Goal: Information Seeking & Learning: Learn about a topic

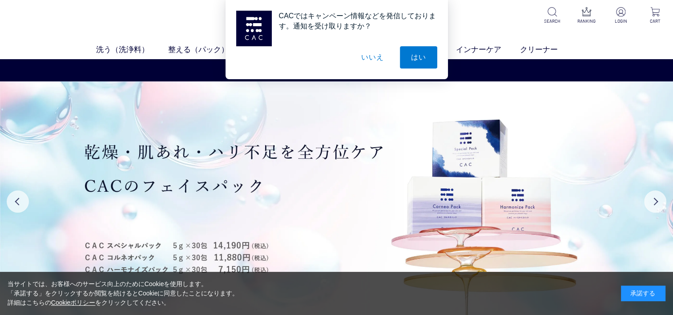
click at [358, 62] on button "いいえ" at bounding box center [372, 57] width 44 height 22
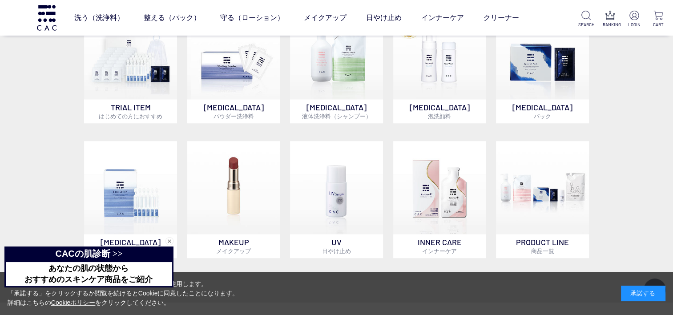
scroll to position [667, 0]
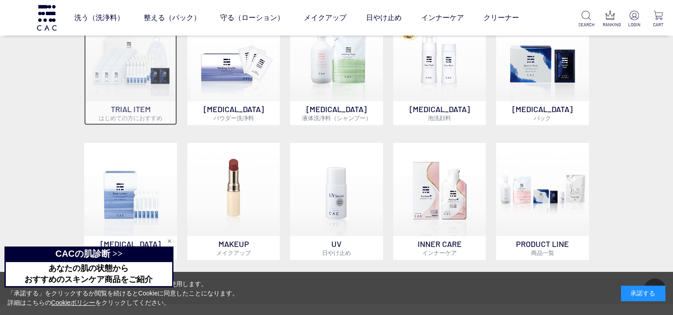
click at [139, 120] on span "はじめての方におすすめ" at bounding box center [131, 117] width 64 height 7
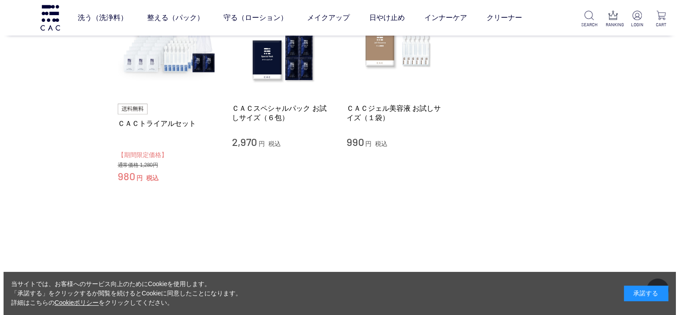
scroll to position [133, 0]
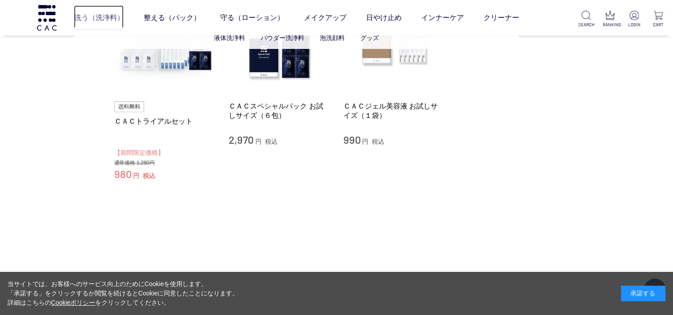
click at [98, 19] on link "洗う（洗浄料）" at bounding box center [99, 17] width 50 height 25
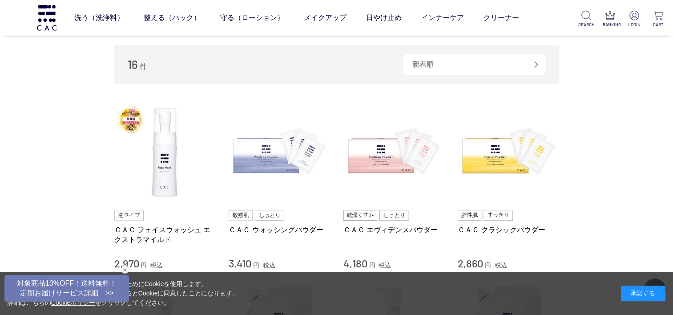
scroll to position [133, 0]
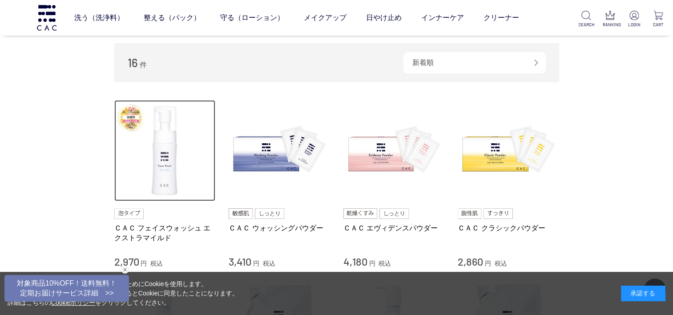
click at [159, 155] on img at bounding box center [164, 150] width 101 height 101
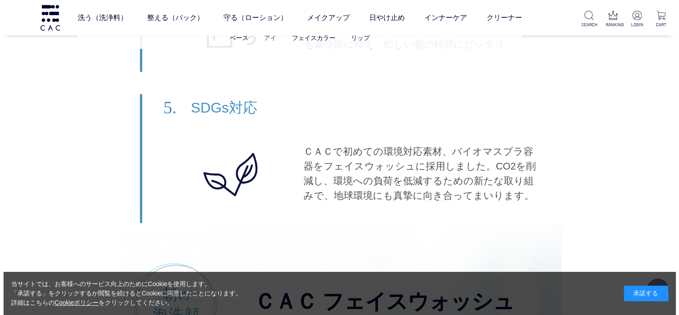
scroll to position [4935, 0]
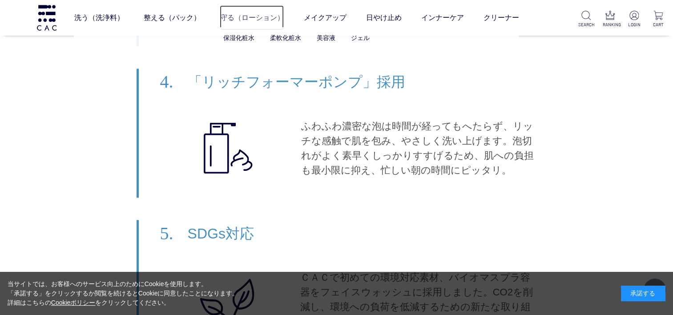
click at [254, 24] on link "守る（ローション）" at bounding box center [252, 17] width 64 height 25
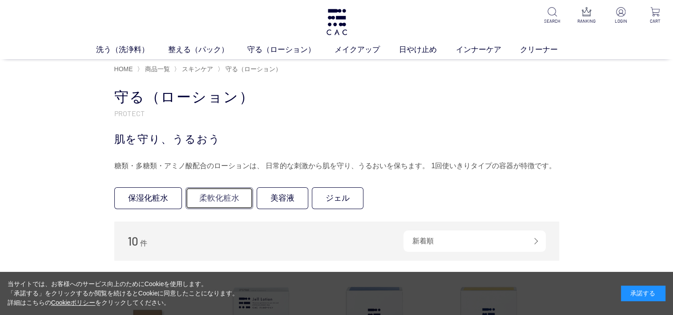
click at [217, 198] on link "柔軟化粧水" at bounding box center [219, 198] width 68 height 22
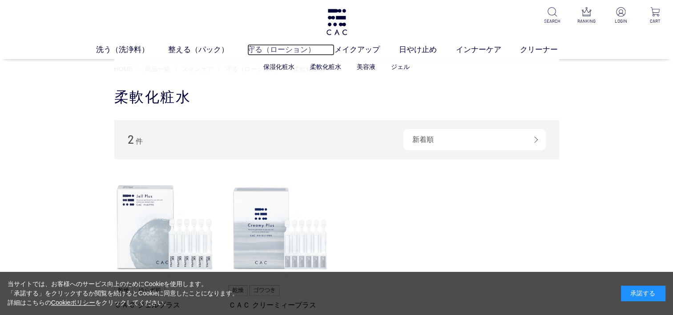
click at [272, 48] on link "守る（ローション）" at bounding box center [290, 50] width 87 height 12
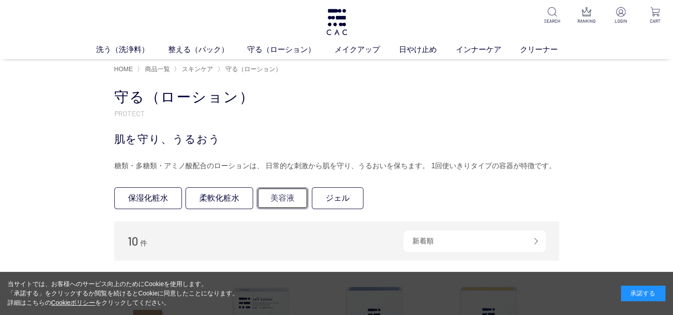
click at [282, 199] on link "美容液" at bounding box center [283, 198] width 52 height 22
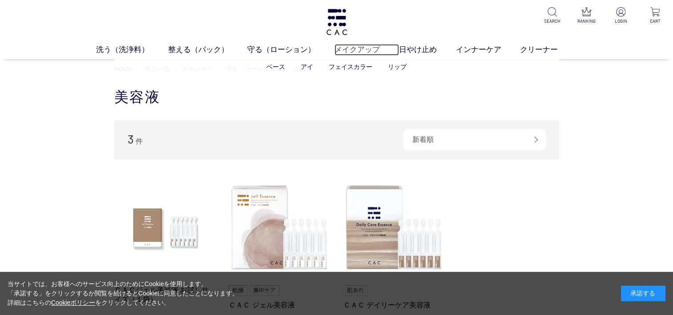
click at [357, 53] on link "メイクアップ" at bounding box center [366, 50] width 64 height 12
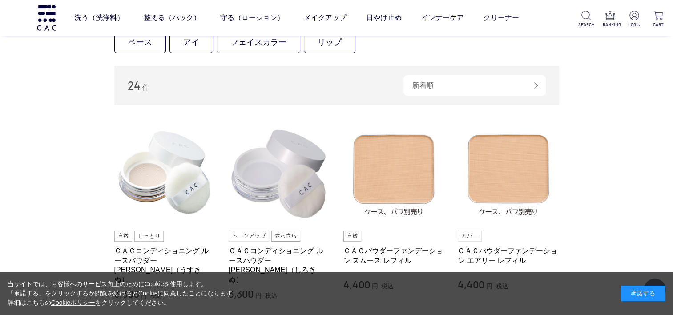
scroll to position [267, 0]
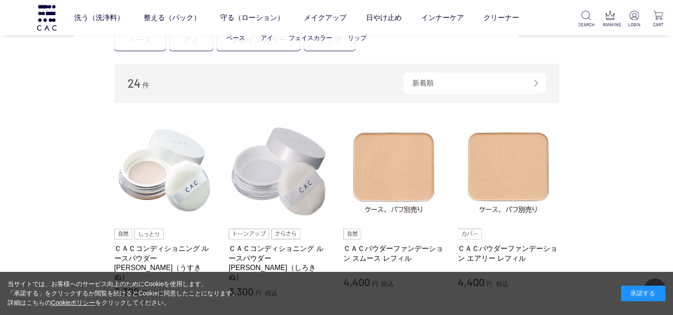
click at [140, 46] on ul "ベース アイ フェイスカラー リップ" at bounding box center [296, 38] width 445 height 22
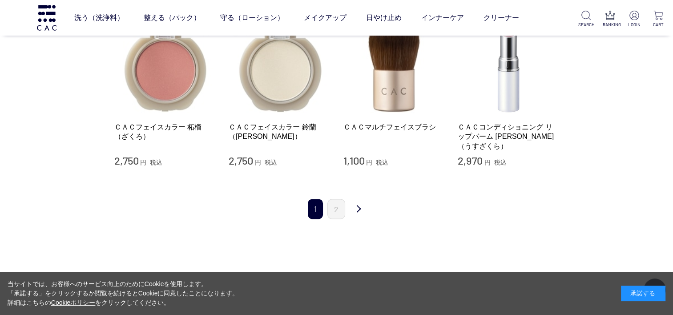
scroll to position [1067, 0]
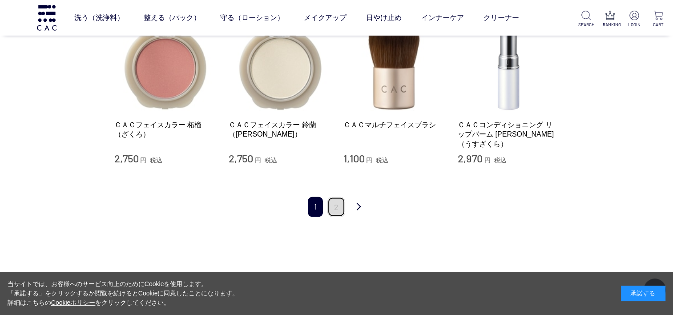
click at [340, 197] on link "2" at bounding box center [336, 207] width 18 height 20
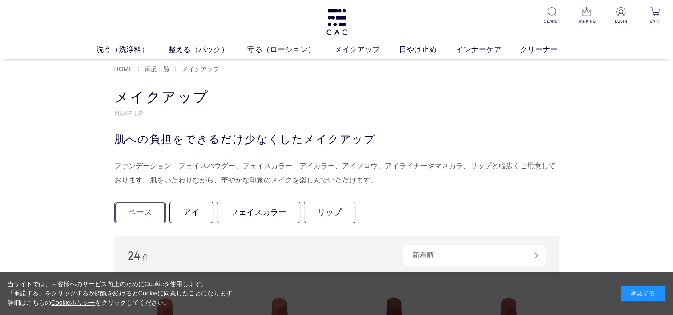
click at [148, 214] on link "ベース" at bounding box center [140, 212] width 52 height 22
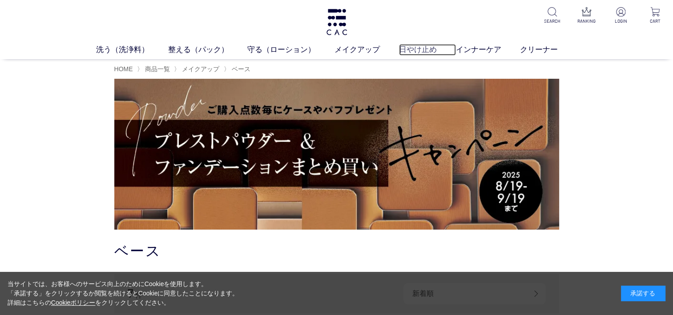
click at [417, 51] on link "日やけ止め" at bounding box center [427, 50] width 57 height 12
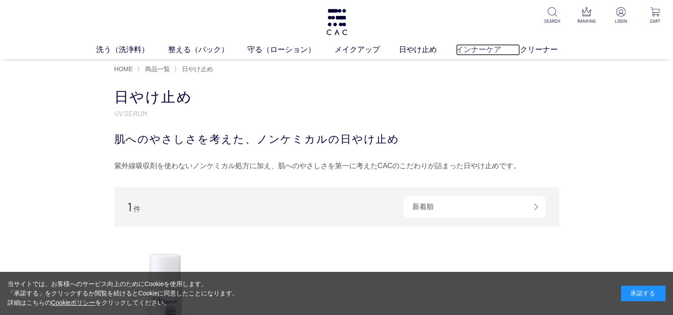
click at [497, 48] on link "インナーケア" at bounding box center [488, 50] width 64 height 12
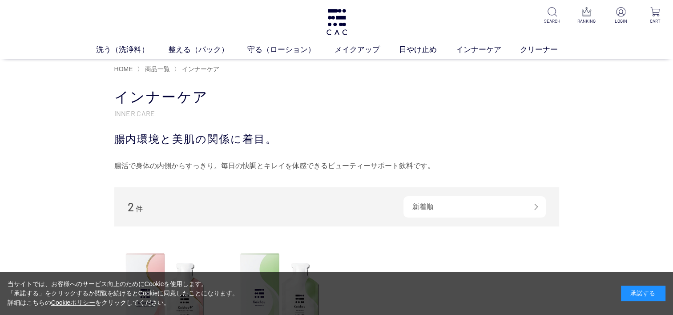
click at [549, 42] on div "洗う（洗浄料） 液体洗浄料 パウダー洗浄料 泡洗顔料 グッズ 整える（パック） フェイスパック ヘアパック 守る（ローション） 保湿化粧水 柔軟化粧水 美容液…" at bounding box center [336, 29] width 673 height 59
click at [541, 48] on link "クリーナー" at bounding box center [548, 50] width 57 height 12
